Goal: Find specific page/section: Locate a particular part of the current website

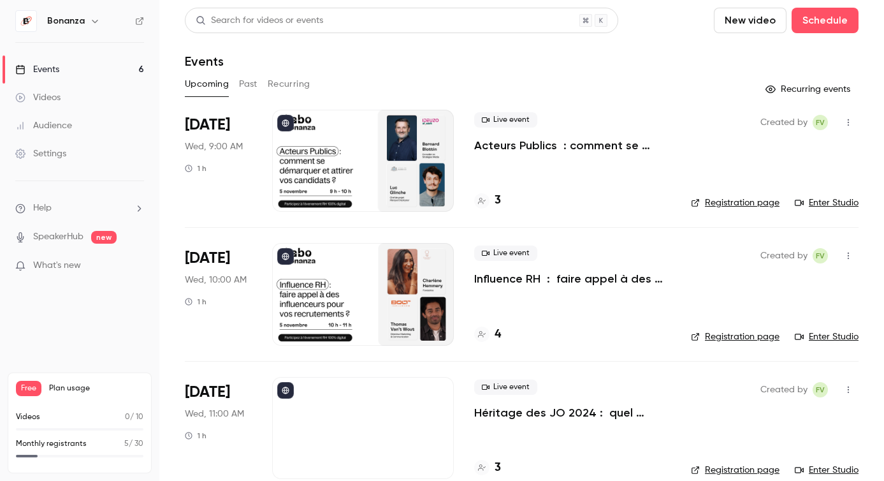
scroll to position [80, 0]
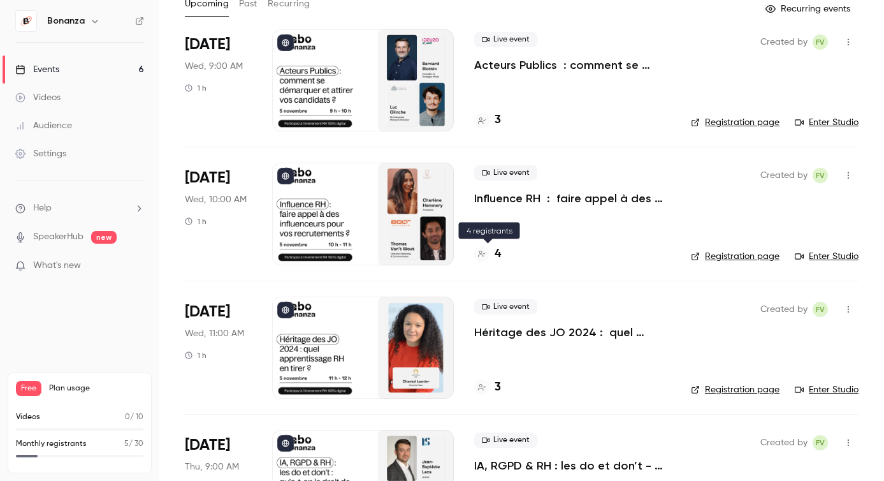
click at [481, 246] on div at bounding box center [481, 253] width 15 height 15
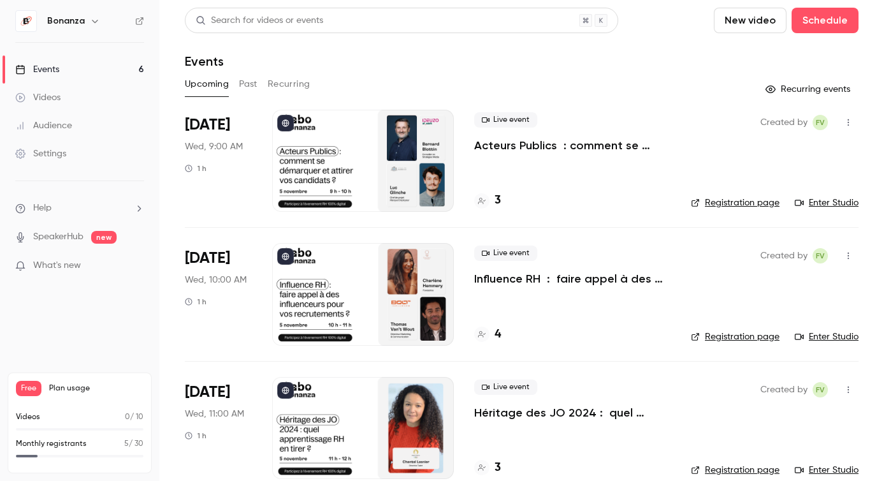
click at [543, 145] on p "Acteurs Publics : comment se démarquer et attirer vos candidats ?" at bounding box center [572, 145] width 196 height 15
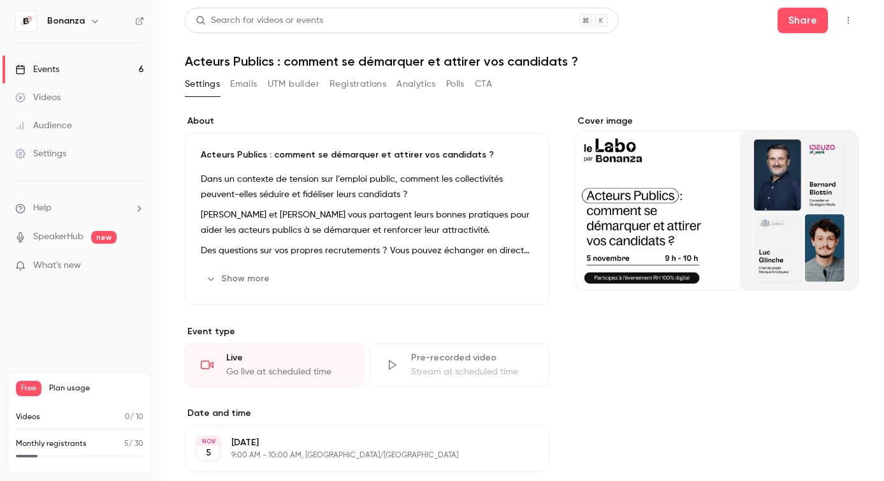
click at [330, 55] on h1 "Acteurs Publics : comment se démarquer et attirer vos candidats ?" at bounding box center [522, 61] width 674 height 15
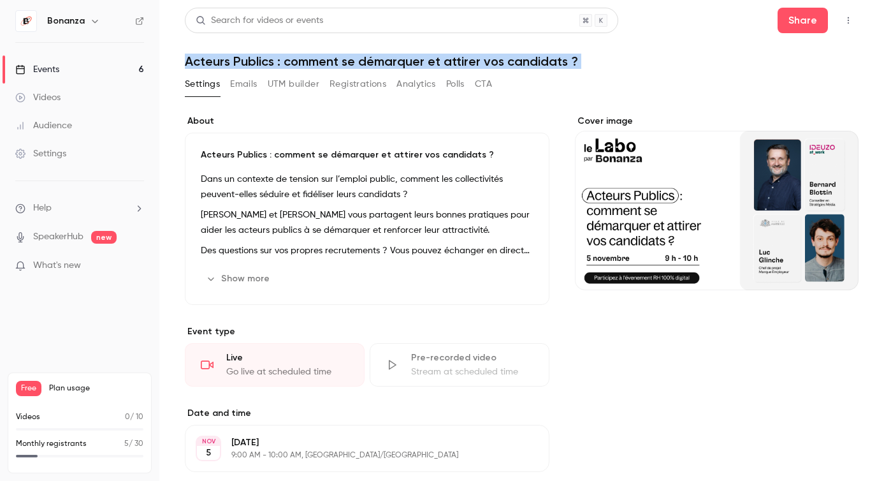
click at [330, 55] on h1 "Acteurs Publics : comment se démarquer et attirer vos candidats ?" at bounding box center [522, 61] width 674 height 15
copy div "Acteurs Publics : comment se démarquer et attirer vos candidats ? Settings Emai…"
